Goal: Communication & Community: Connect with others

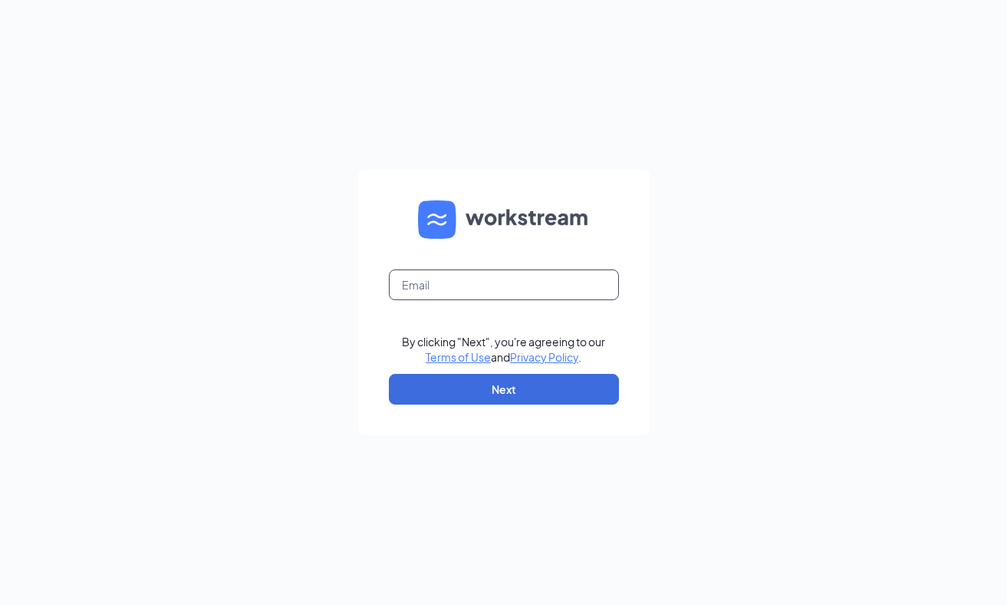
click at [481, 285] on input "text" at bounding box center [504, 284] width 230 height 31
type input "355311@brewingbrand.com"
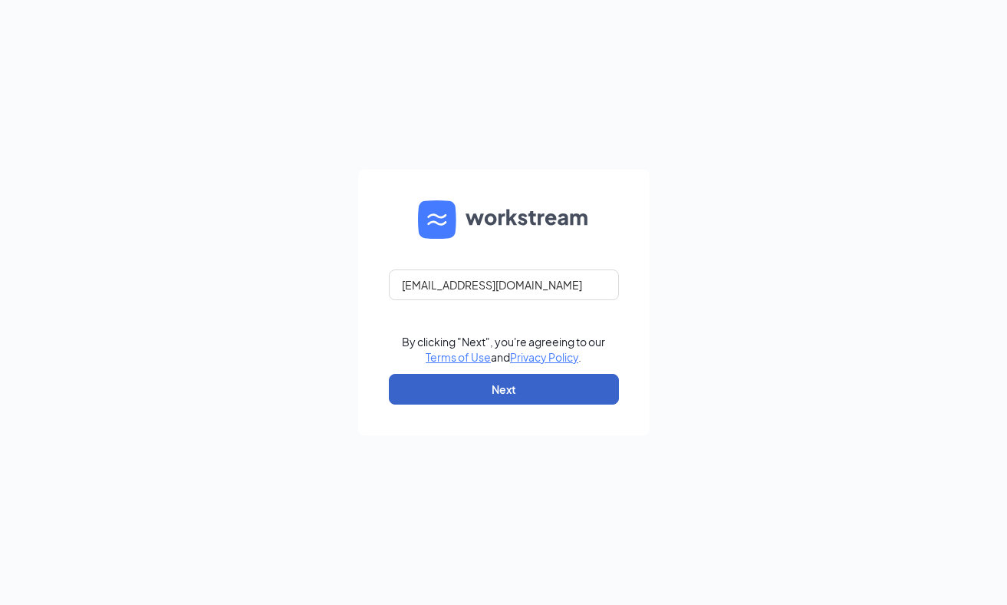
click at [519, 397] on button "Next" at bounding box center [504, 389] width 230 height 31
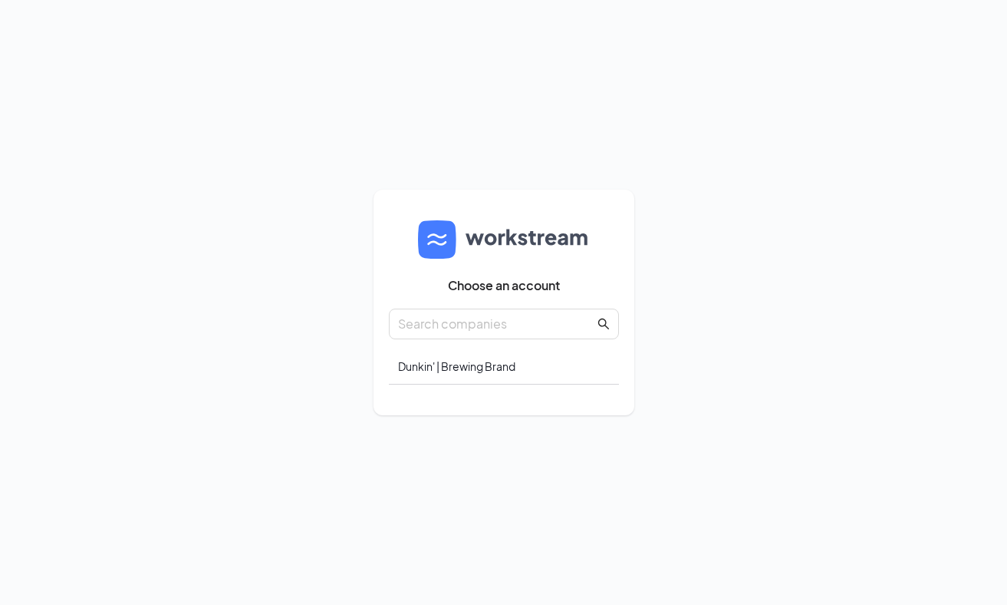
click at [525, 330] on input "text" at bounding box center [496, 323] width 196 height 19
click at [515, 375] on div "Dunkin' | Brewing Brand" at bounding box center [504, 366] width 230 height 36
click at [485, 371] on div "Dunkin' | Brewing Brand" at bounding box center [504, 366] width 230 height 36
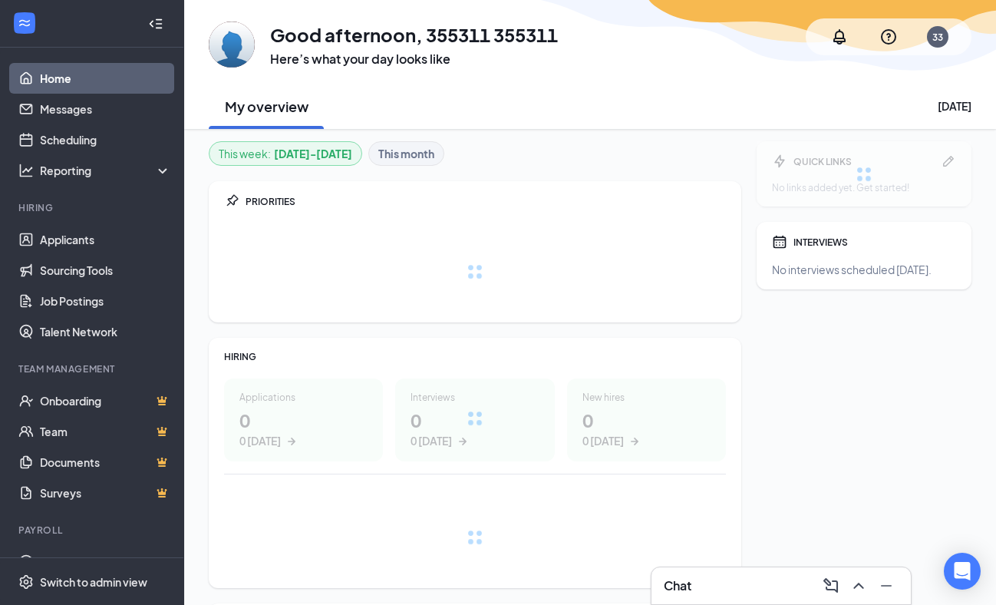
click at [44, 116] on link "Messages" at bounding box center [105, 109] width 131 height 31
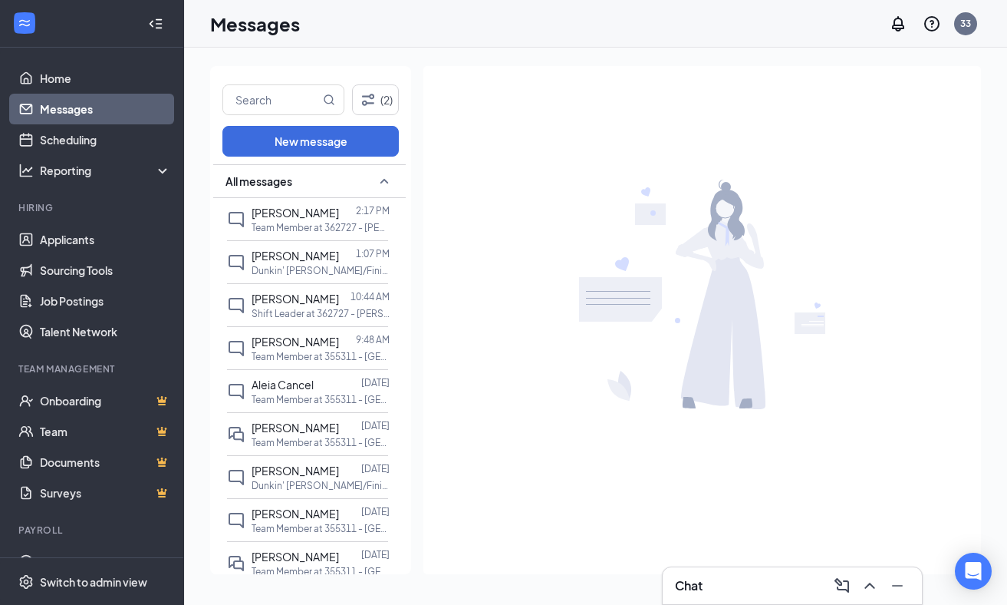
scroll to position [249, 0]
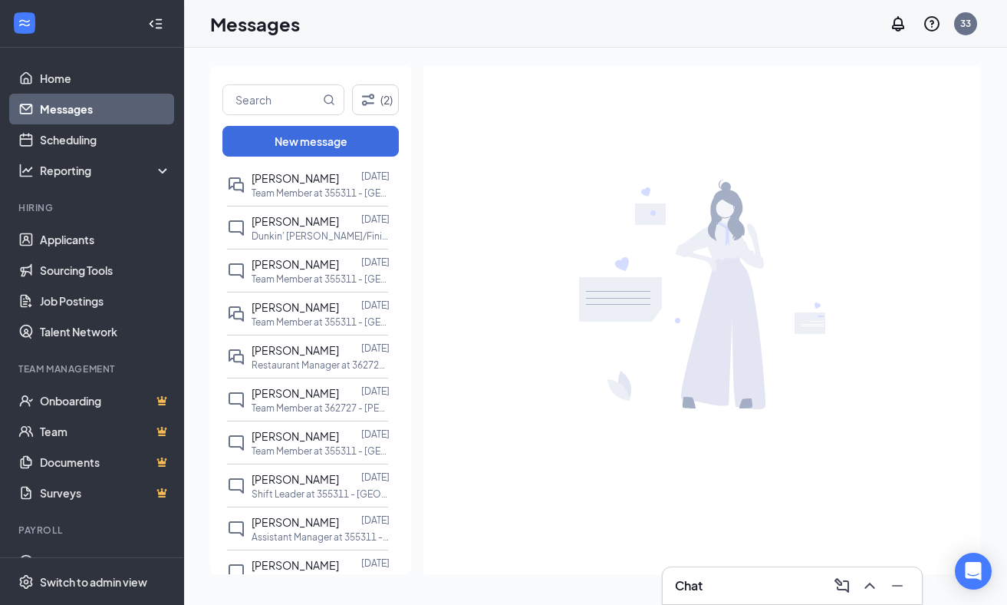
click at [267, 106] on input "text" at bounding box center [271, 99] width 97 height 29
type input "daysmarie"
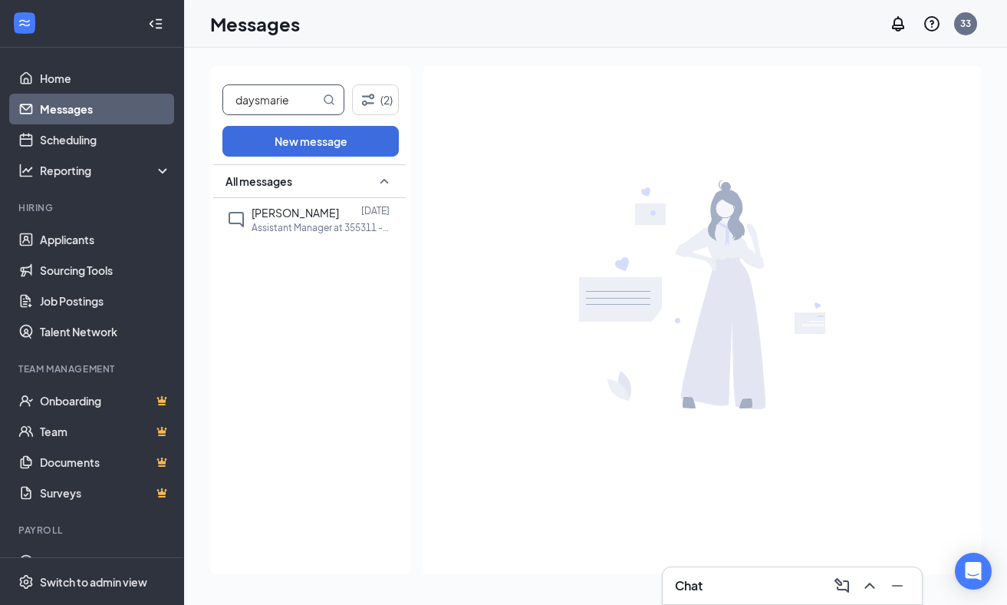
click at [303, 218] on span "[PERSON_NAME]" at bounding box center [295, 213] width 87 height 14
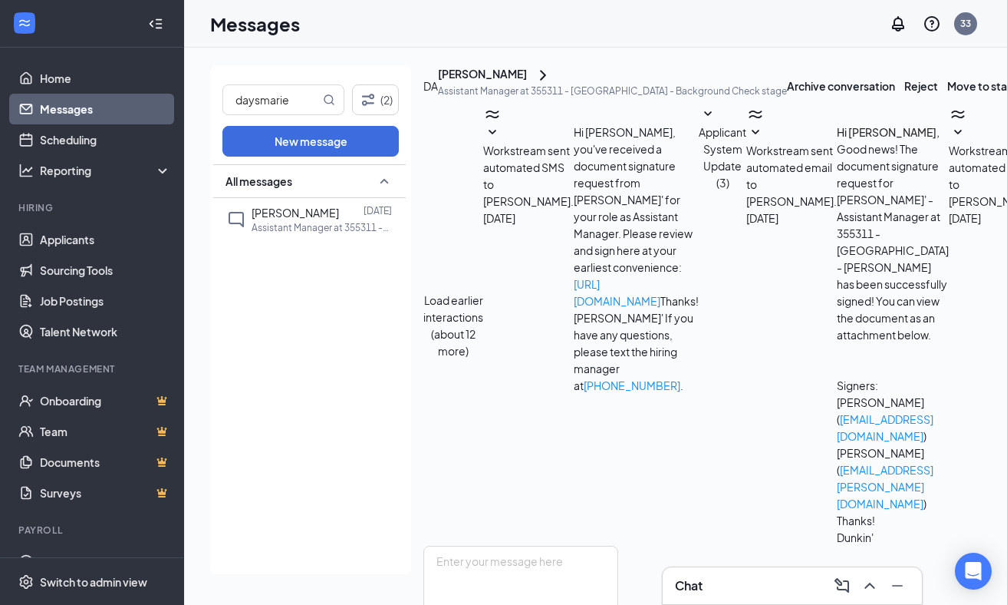
click at [747, 142] on icon "SmallChevronDown" at bounding box center [756, 133] width 18 height 18
click at [837, 412] on link "[EMAIL_ADDRESS][DOMAIN_NAME]" at bounding box center [885, 427] width 97 height 31
click at [949, 142] on icon "SmallChevronDown" at bounding box center [958, 133] width 18 height 18
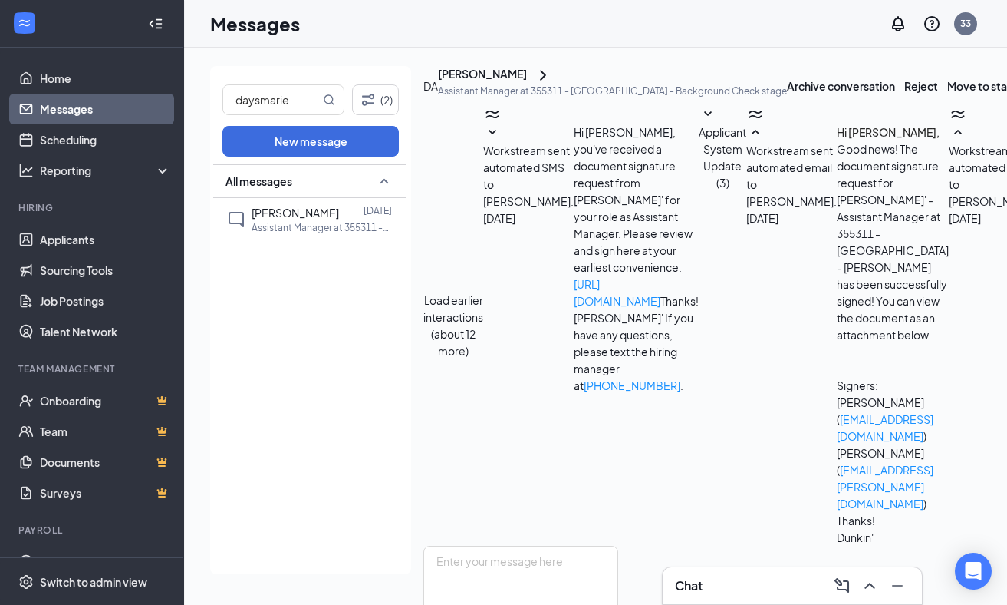
scroll to position [539, 0]
